Goal: Information Seeking & Learning: Learn about a topic

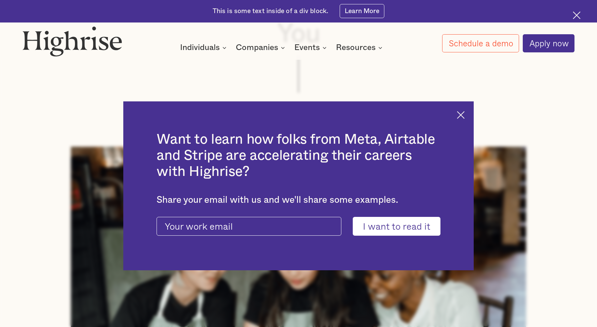
scroll to position [209, 0]
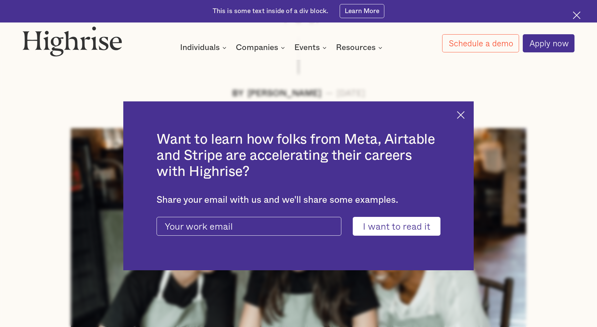
click at [464, 108] on div "Want to learn how folks from Meta, Airtable and Stripe are accelerating their c…" at bounding box center [298, 186] width 351 height 169
click at [464, 111] on img at bounding box center [461, 115] width 8 height 8
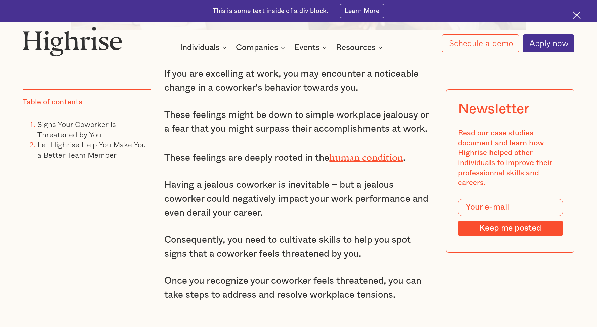
scroll to position [558, 0]
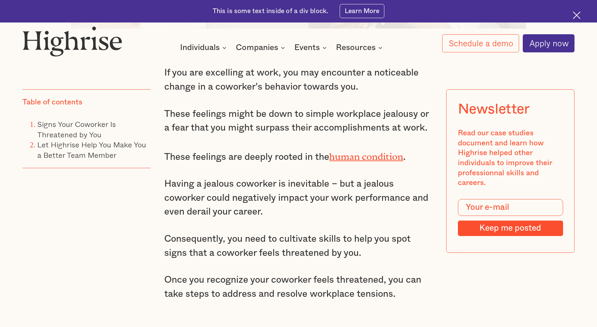
click at [388, 199] on p "Having a jealous coworker is inevitable – but a jealous coworker could negative…" at bounding box center [298, 198] width 268 height 42
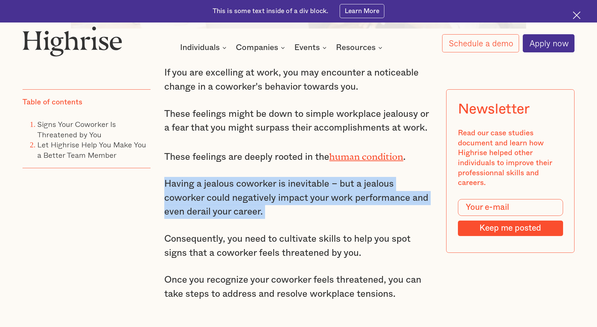
click at [388, 199] on p "Having a jealous coworker is inevitable – but a jealous coworker could negative…" at bounding box center [298, 198] width 268 height 42
click at [332, 213] on p "Having a jealous coworker is inevitable – but a jealous coworker could negative…" at bounding box center [298, 198] width 268 height 42
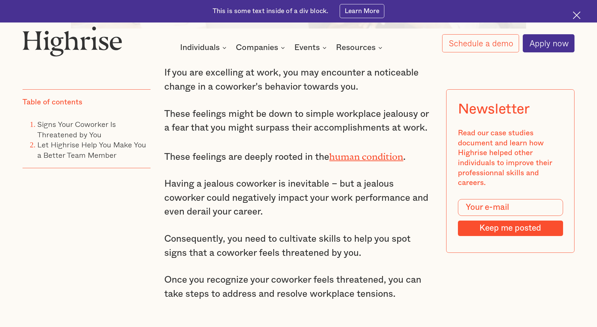
click at [322, 208] on p "Having a jealous coworker is inevitable – but a jealous coworker could negative…" at bounding box center [298, 198] width 268 height 42
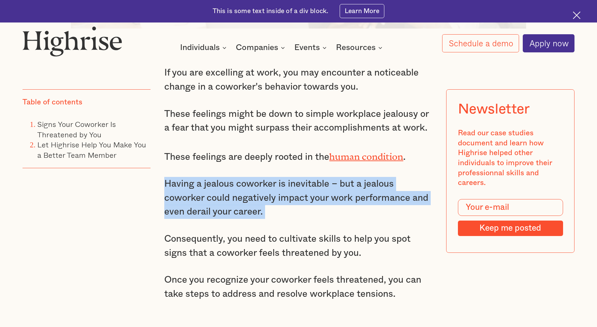
click at [322, 208] on p "Having a jealous coworker is inevitable – but a jealous coworker could negative…" at bounding box center [298, 198] width 268 height 42
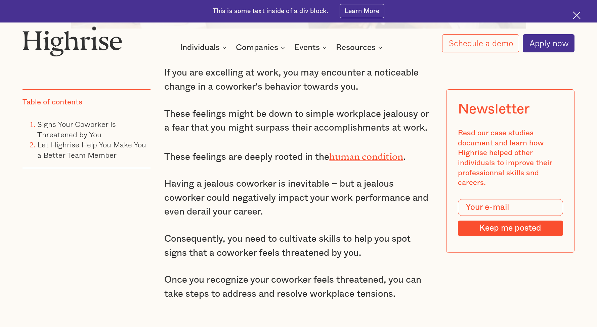
click at [322, 208] on p "Having a jealous coworker is inevitable – but a jealous coworker could negative…" at bounding box center [298, 198] width 268 height 42
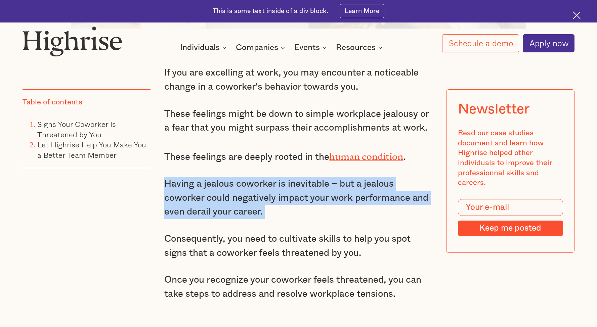
click at [322, 208] on p "Having a jealous coworker is inevitable – but a jealous coworker could negative…" at bounding box center [298, 198] width 268 height 42
click at [331, 186] on p "Having a jealous coworker is inevitable – but a jealous coworker could negative…" at bounding box center [298, 198] width 268 height 42
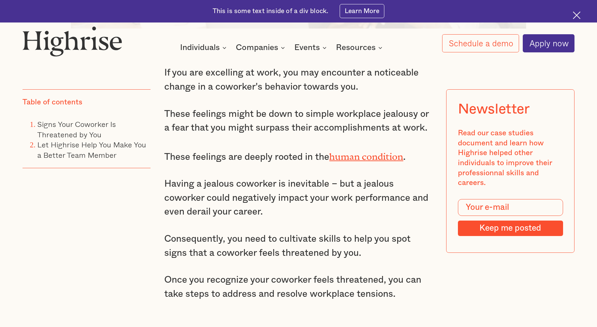
click at [331, 186] on p "Having a jealous coworker is inevitable – but a jealous coworker could negative…" at bounding box center [298, 198] width 268 height 42
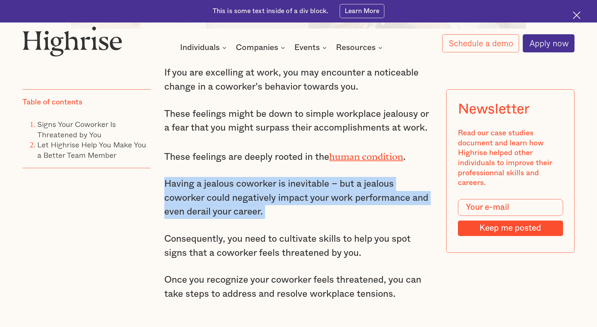
click at [331, 186] on p "Having a jealous coworker is inevitable – but a jealous coworker could negative…" at bounding box center [298, 198] width 268 height 42
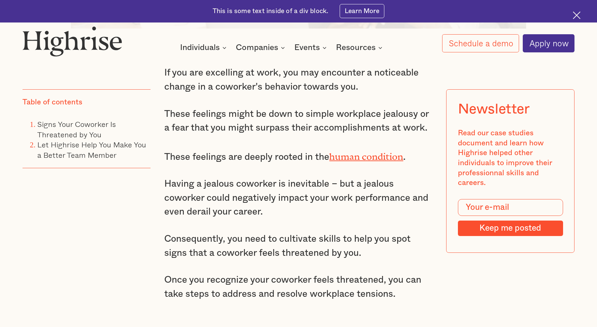
click at [331, 186] on p "Having a jealous coworker is inevitable – but a jealous coworker could negative…" at bounding box center [298, 198] width 268 height 42
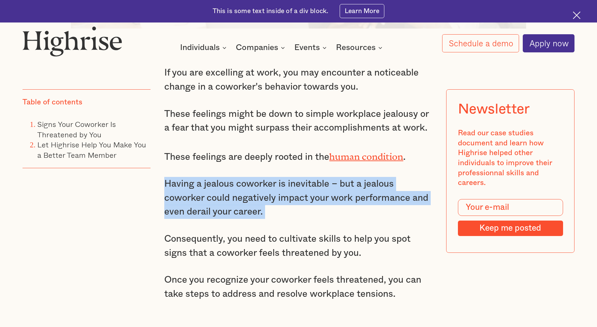
click at [331, 186] on p "Having a jealous coworker is inevitable – but a jealous coworker could negative…" at bounding box center [298, 198] width 268 height 42
click at [307, 201] on p "Having a jealous coworker is inevitable – but a jealous coworker could negative…" at bounding box center [298, 198] width 268 height 42
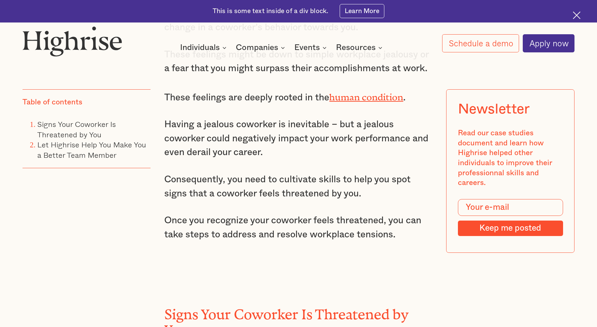
scroll to position [649, 0]
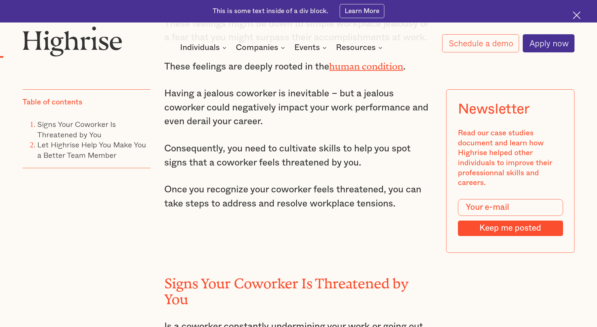
click at [328, 156] on p "Consequently, you need to cultivate skills to help you spot signs that a cowork…" at bounding box center [298, 156] width 268 height 28
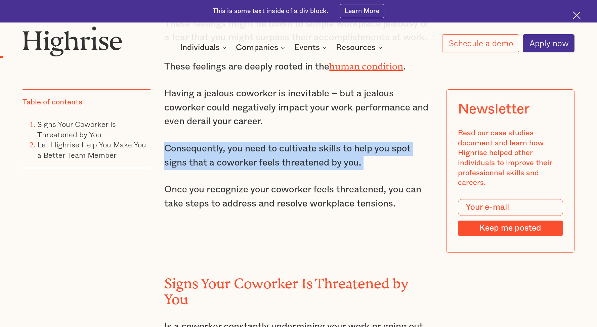
click at [328, 156] on p "Consequently, you need to cultivate skills to help you spot signs that a cowork…" at bounding box center [298, 156] width 268 height 28
click at [300, 173] on div "If you are excelling at work, you may encounter a noticeable change in a cowork…" at bounding box center [298, 99] width 268 height 248
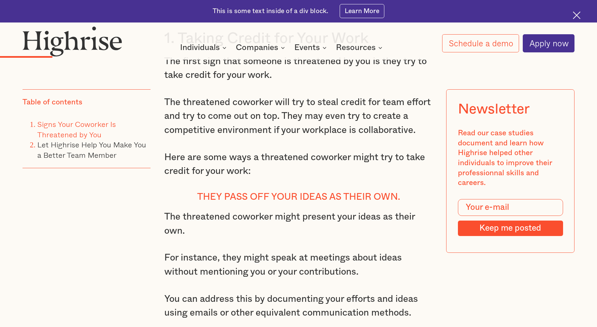
scroll to position [1266, 0]
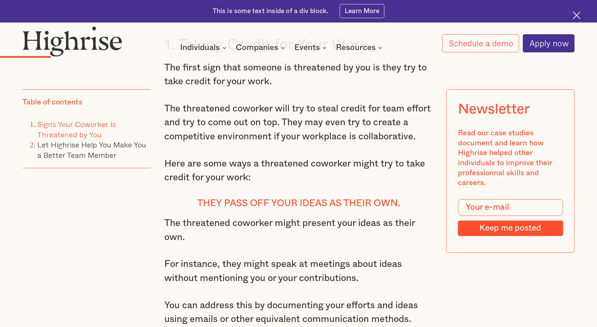
click at [329, 126] on p "The threatened coworker will try to steal credit for team effort and try to com…" at bounding box center [298, 123] width 268 height 42
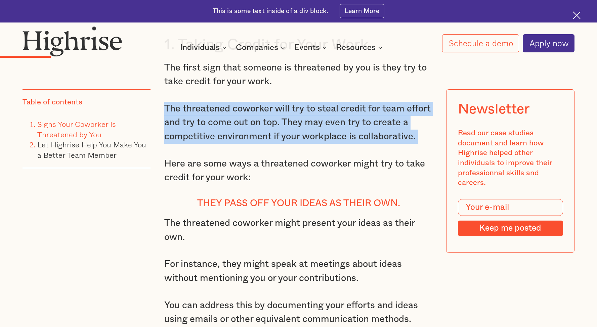
click at [329, 126] on p "The threatened coworker will try to steal credit for team effort and try to com…" at bounding box center [298, 123] width 268 height 42
click at [310, 136] on p "The threatened coworker will try to steal credit for team effort and try to com…" at bounding box center [298, 123] width 268 height 42
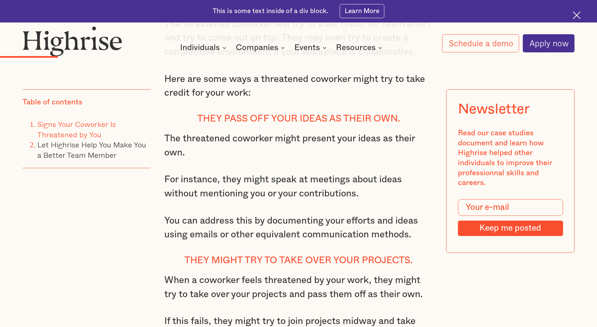
scroll to position [1353, 0]
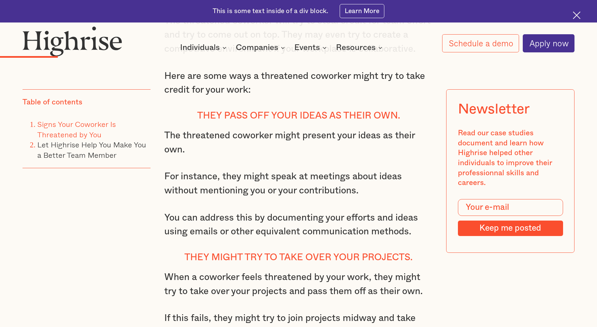
click at [312, 121] on h4 "They pass off your ideas as their own." at bounding box center [298, 115] width 268 height 11
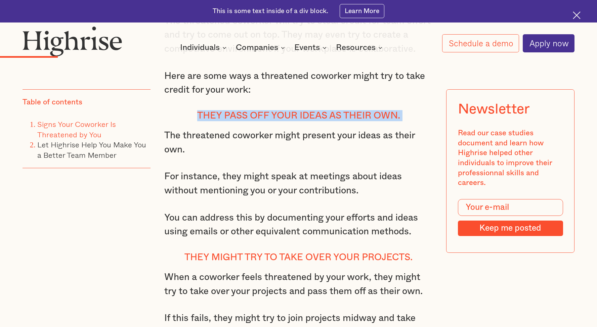
click at [312, 121] on h4 "They pass off your ideas as their own." at bounding box center [298, 115] width 268 height 11
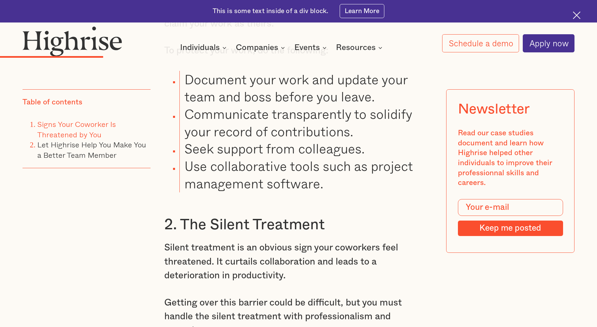
scroll to position [1948, 0]
click at [324, 103] on li "Document your work and update your team and boss before you leave." at bounding box center [306, 87] width 253 height 35
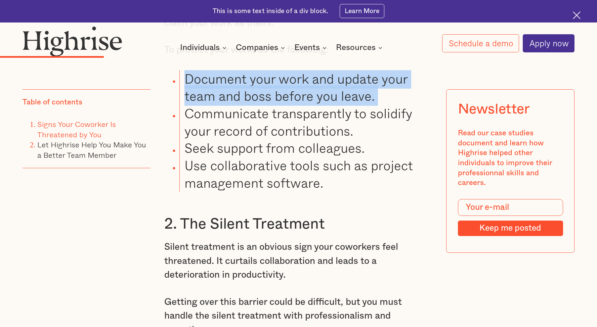
click at [324, 103] on li "Document your work and update your team and boss before you leave." at bounding box center [306, 87] width 253 height 35
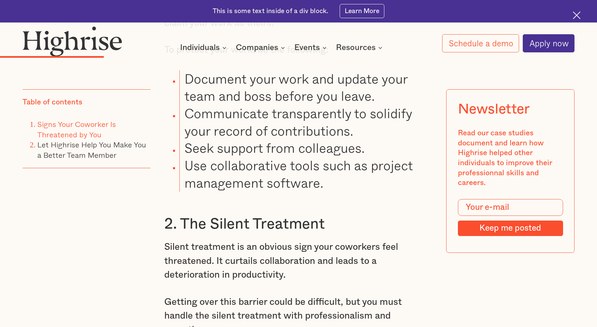
click at [314, 105] on li "Document your work and update your team and boss before you leave." at bounding box center [306, 87] width 253 height 35
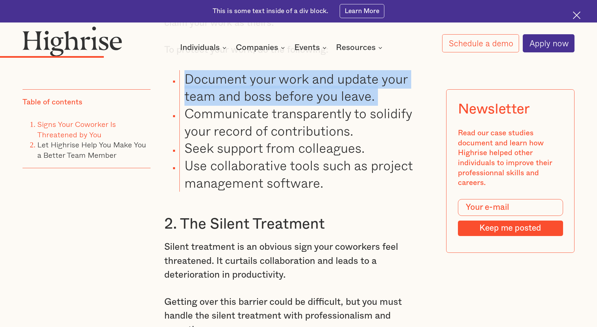
click at [314, 105] on li "Document your work and update your team and boss before you leave." at bounding box center [306, 87] width 253 height 35
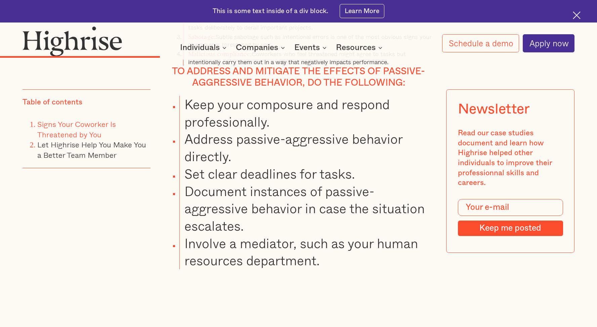
scroll to position [2695, 0]
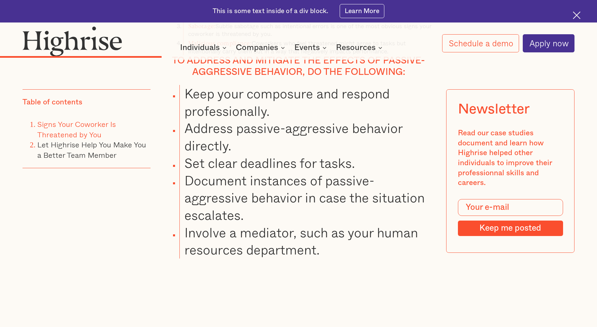
click at [315, 108] on li "Keep your composure and respond professionally." at bounding box center [306, 102] width 253 height 35
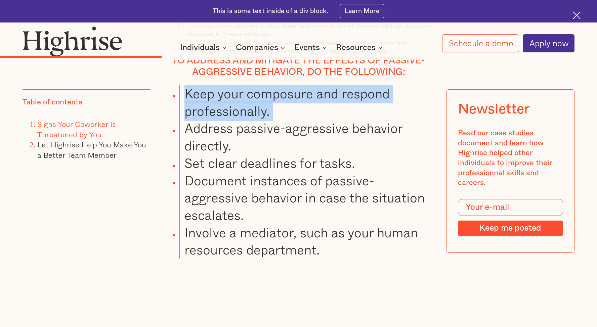
click at [315, 108] on li "Keep your composure and respond professionally." at bounding box center [306, 102] width 253 height 35
click at [311, 119] on li "Keep your composure and respond professionally." at bounding box center [306, 102] width 253 height 35
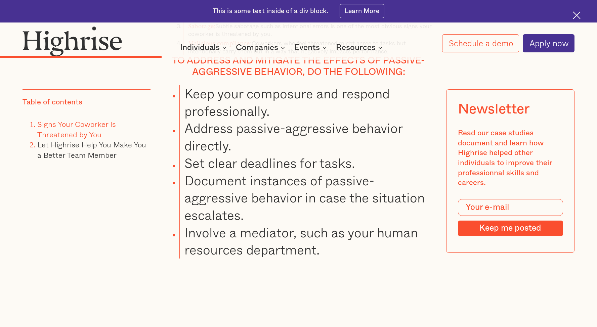
click at [311, 119] on li "Keep your composure and respond professionally." at bounding box center [306, 102] width 253 height 35
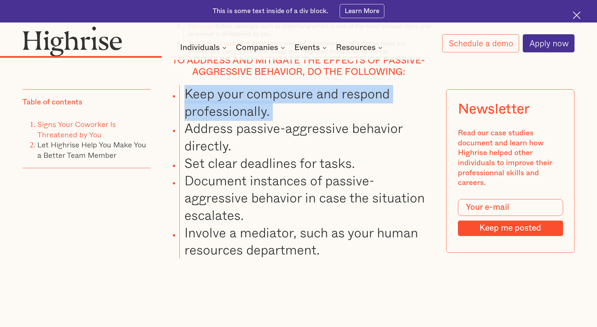
click at [311, 119] on li "Keep your composure and respond professionally." at bounding box center [306, 102] width 253 height 35
click at [303, 149] on li "Address passive-aggressive behavior directly." at bounding box center [306, 137] width 253 height 35
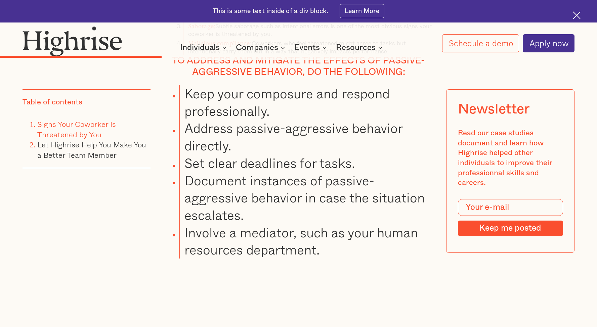
click at [303, 149] on li "Address passive-aggressive behavior directly." at bounding box center [306, 137] width 253 height 35
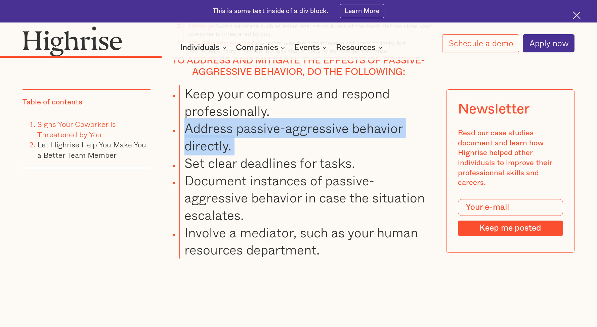
click at [303, 149] on li "Address passive-aggressive behavior directly." at bounding box center [306, 137] width 253 height 35
click at [313, 153] on li "Address passive-aggressive behavior directly." at bounding box center [306, 137] width 253 height 35
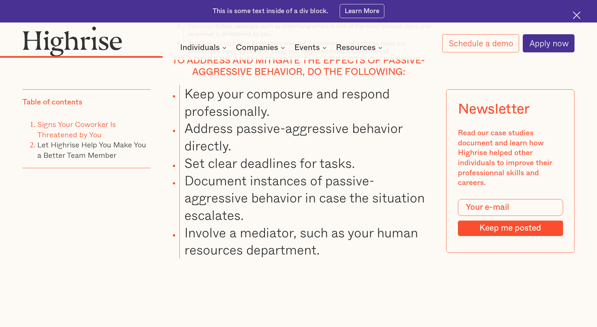
scroll to position [2767, 0]
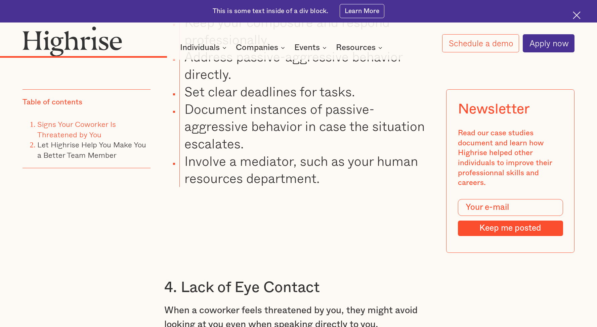
click at [328, 141] on li "Document instances of passive-aggressive behavior in case the situation escalat…" at bounding box center [306, 127] width 253 height 52
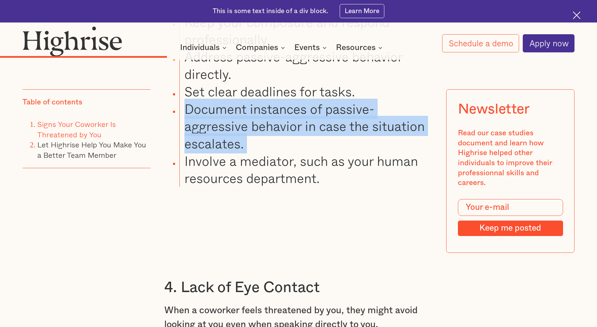
click at [328, 141] on li "Document instances of passive-aggressive behavior in case the situation escalat…" at bounding box center [306, 127] width 253 height 52
click at [312, 141] on li "Document instances of passive-aggressive behavior in case the situation escalat…" at bounding box center [306, 127] width 253 height 52
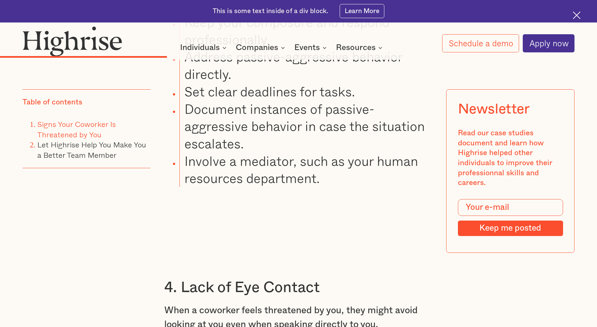
click at [312, 141] on li "Document instances of passive-aggressive behavior in case the situation escalat…" at bounding box center [306, 127] width 253 height 52
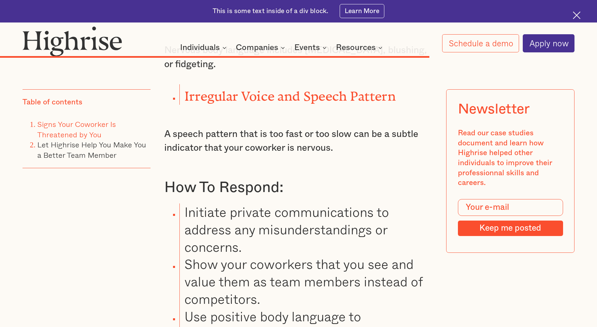
scroll to position [6230, 0]
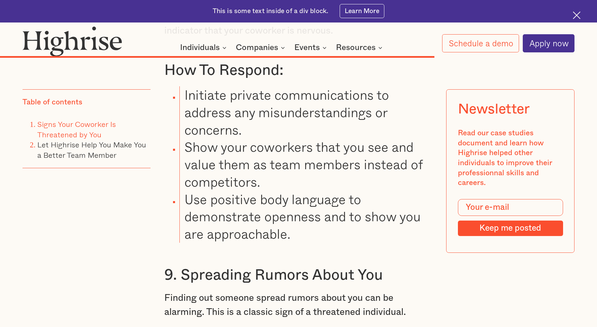
click at [295, 114] on li "Initiate private communications to address any misunderstandings or concerns." at bounding box center [306, 112] width 253 height 52
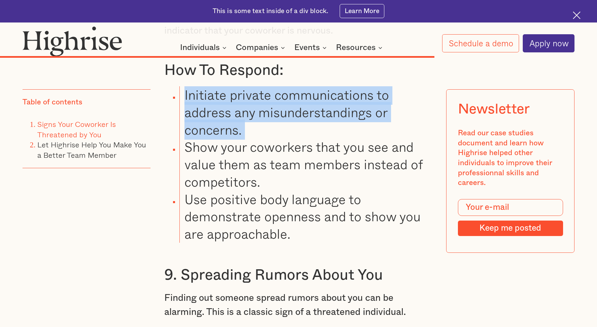
click at [309, 125] on li "Initiate private communications to address any misunderstandings or concerns." at bounding box center [306, 112] width 253 height 52
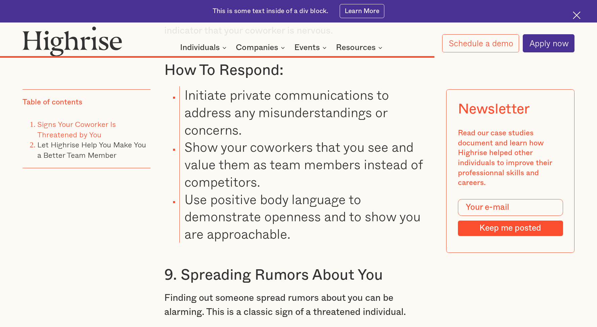
click at [309, 125] on li "Initiate private communications to address any misunderstandings or concerns." at bounding box center [306, 112] width 253 height 52
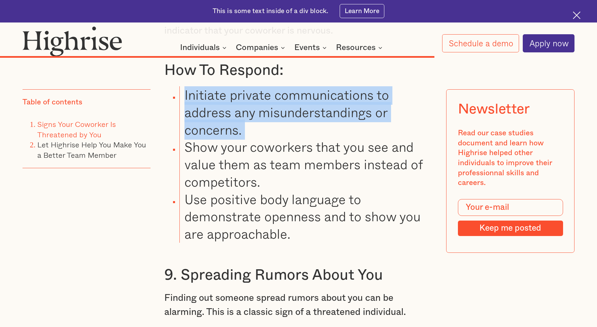
click at [309, 125] on li "Initiate private communications to address any misunderstandings or concerns." at bounding box center [306, 112] width 253 height 52
click at [312, 130] on li "Initiate private communications to address any misunderstandings or concerns." at bounding box center [306, 112] width 253 height 52
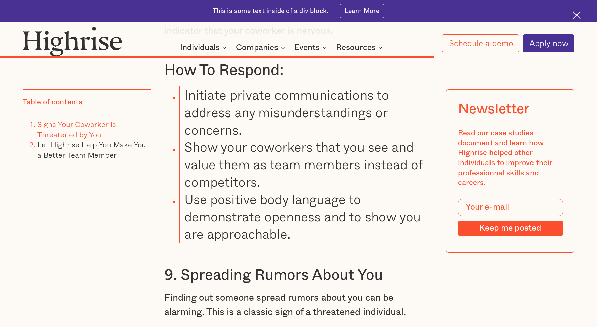
click at [298, 179] on li "Show your coworkers that you see and value them as team members instead of comp…" at bounding box center [306, 164] width 253 height 52
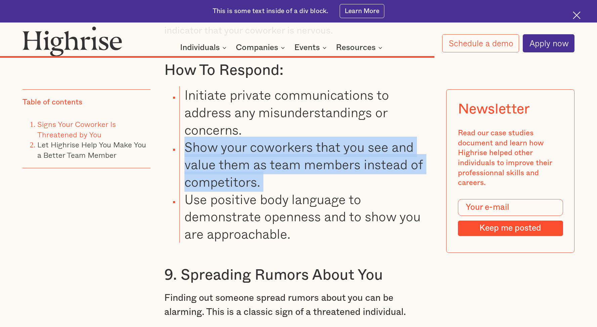
click at [323, 169] on li "Show your coworkers that you see and value them as team members instead of comp…" at bounding box center [306, 164] width 253 height 52
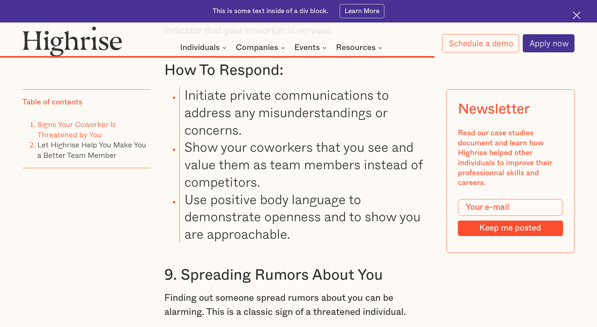
click at [323, 169] on li "Show your coworkers that you see and value them as team members instead of comp…" at bounding box center [306, 164] width 253 height 52
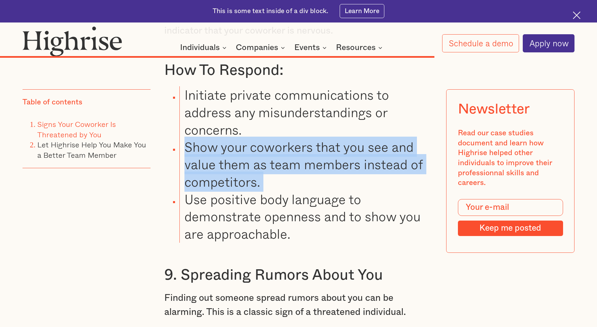
click at [323, 169] on li "Show your coworkers that you see and value them as team members instead of comp…" at bounding box center [306, 164] width 253 height 52
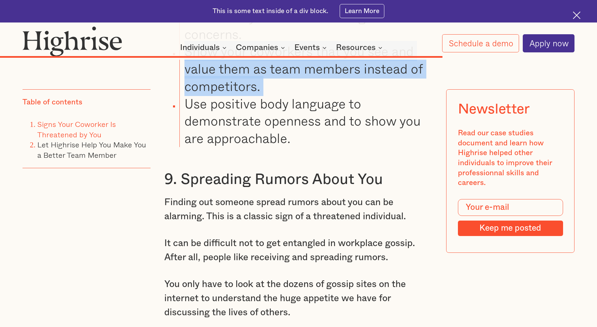
scroll to position [6336, 0]
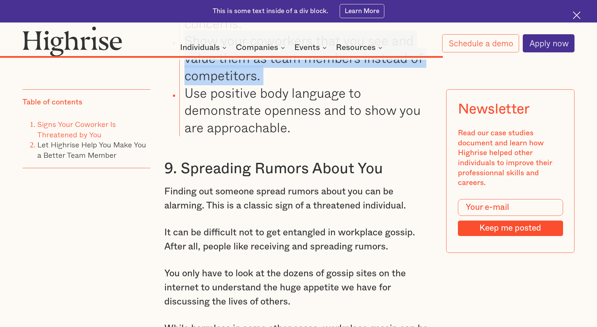
click at [310, 128] on li "Use positive body language to demonstrate openness and to show you are approach…" at bounding box center [306, 110] width 253 height 52
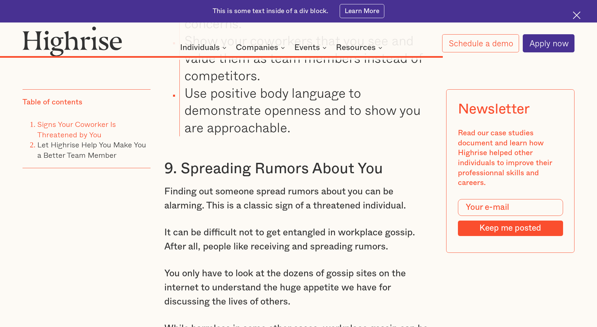
click at [310, 128] on li "Use positive body language to demonstrate openness and to show you are approach…" at bounding box center [306, 110] width 253 height 52
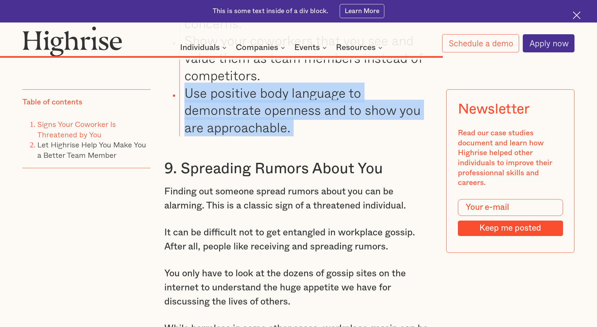
click at [310, 128] on li "Use positive body language to demonstrate openness and to show you are approach…" at bounding box center [306, 110] width 253 height 52
click at [320, 136] on li "Use positive body language to demonstrate openness and to show you are approach…" at bounding box center [306, 110] width 253 height 52
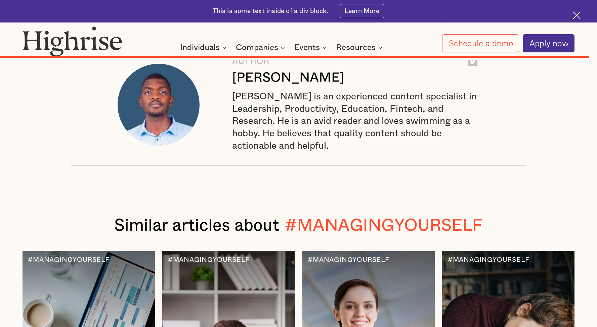
scroll to position [8270, 0]
